Goal: Task Accomplishment & Management: Use online tool/utility

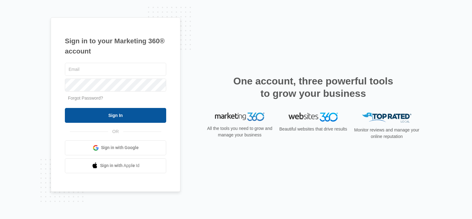
type input "[PERSON_NAME][EMAIL_ADDRESS][DOMAIN_NAME]"
click at [108, 119] on input "Sign In" at bounding box center [115, 115] width 101 height 15
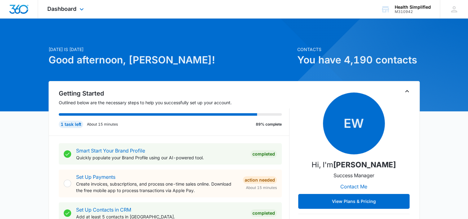
click at [13, 7] on img "Dashboard" at bounding box center [19, 9] width 20 height 9
click at [50, 12] on span "Dashboard" at bounding box center [61, 9] width 29 height 6
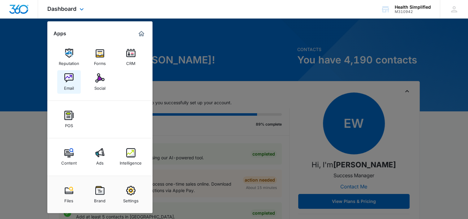
click at [63, 79] on link "Email" at bounding box center [68, 81] width 23 height 23
